Goal: Book appointment/travel/reservation

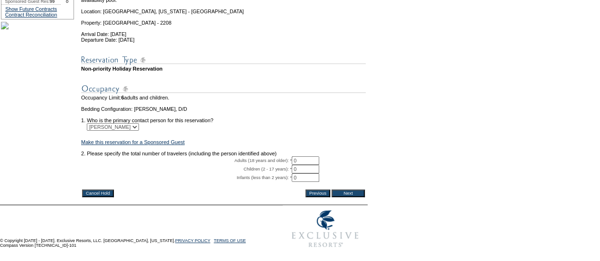
scroll to position [167, 0]
click at [313, 157] on input "0" at bounding box center [306, 161] width 28 height 9
type input "2"
click at [349, 190] on input "Next" at bounding box center [348, 194] width 33 height 8
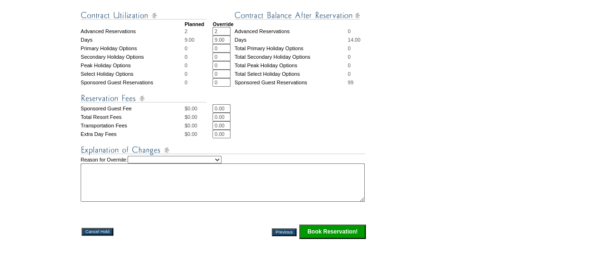
scroll to position [370, 0]
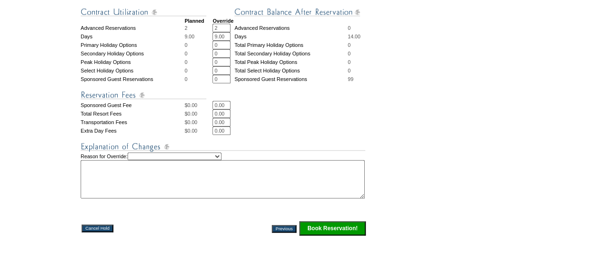
click at [222, 160] on select "Creating Continuous Stay Days Rebooked After Cancellation Editing Occupant Expe…" at bounding box center [175, 157] width 94 height 8
click at [344, 236] on input "Book Reservation!" at bounding box center [332, 229] width 66 height 14
